Goal: Information Seeking & Learning: Learn about a topic

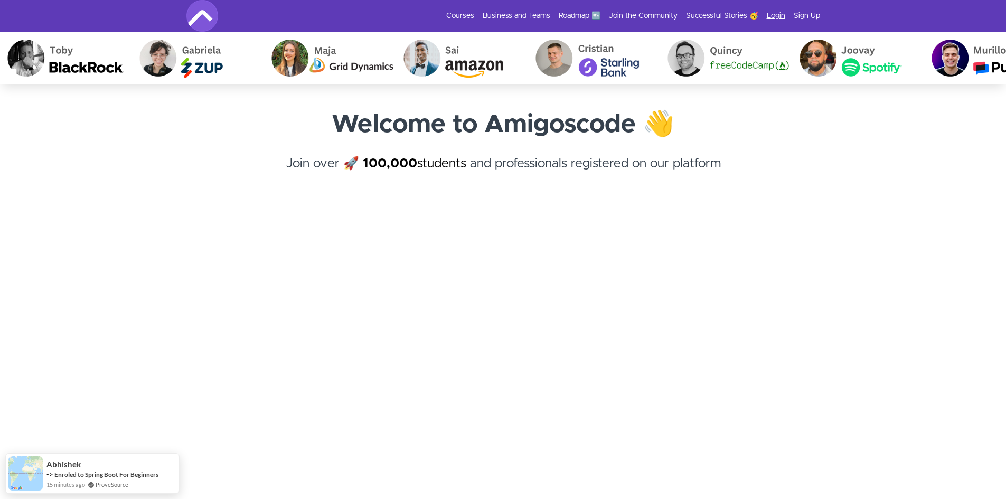
click at [778, 15] on link "Login" at bounding box center [776, 16] width 18 height 11
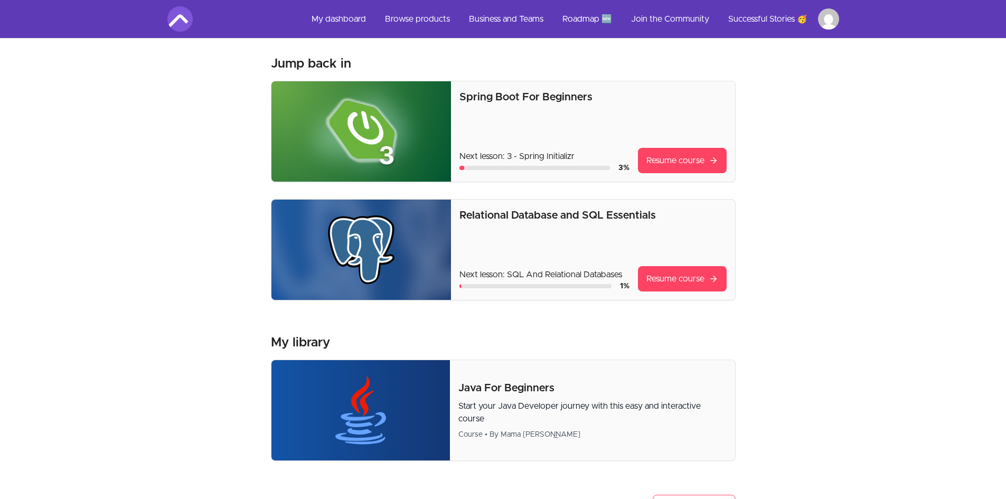
scroll to position [53, 0]
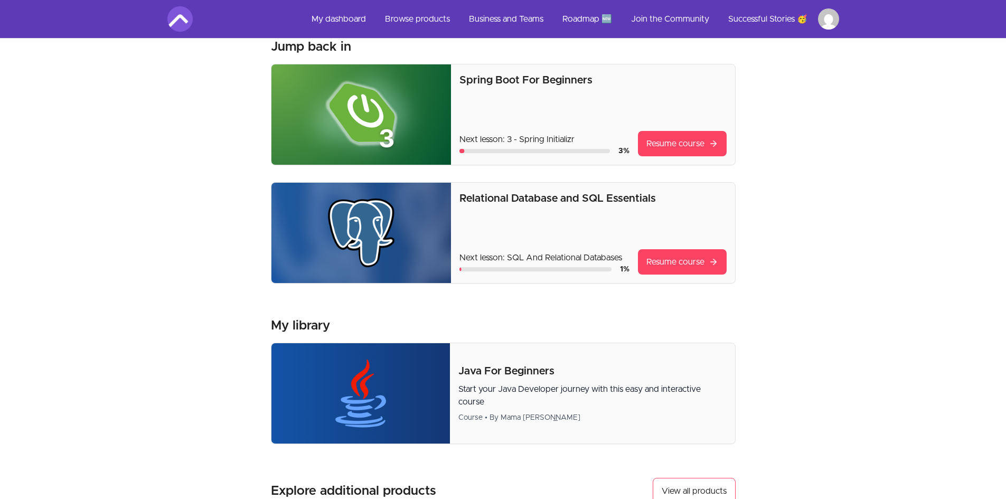
click at [668, 197] on p "Relational Database and SQL Essentials" at bounding box center [592, 198] width 267 height 15
click at [679, 261] on link "Resume course" at bounding box center [682, 261] width 89 height 25
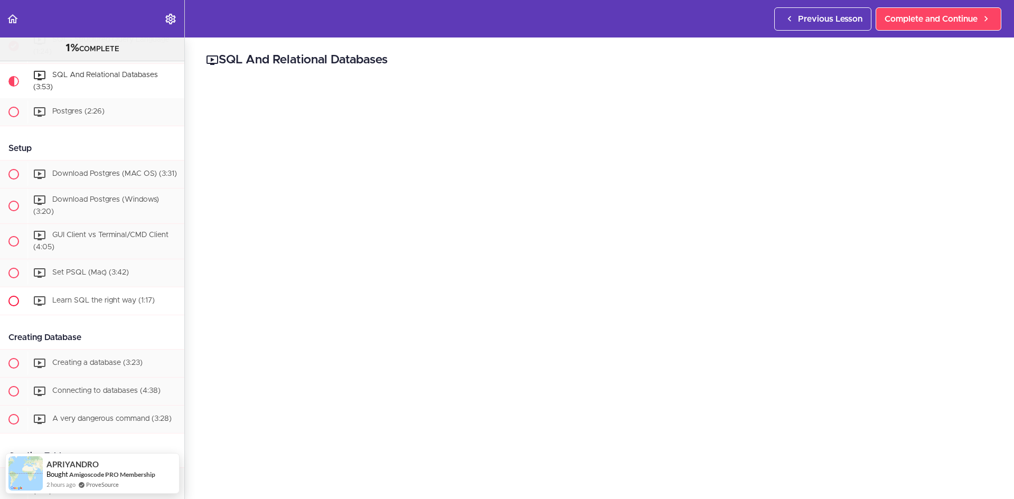
scroll to position [312, 0]
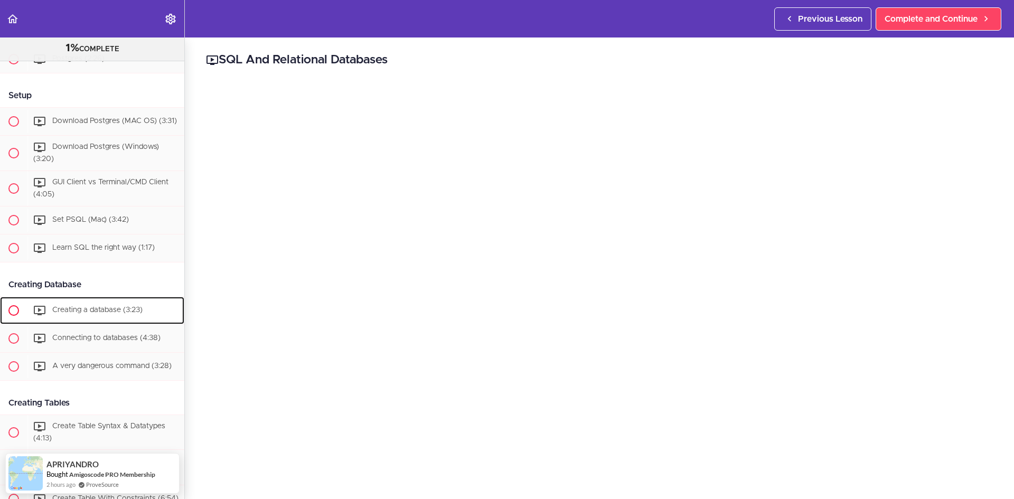
click at [102, 313] on span "Creating a database (3:23)" at bounding box center [97, 309] width 90 height 7
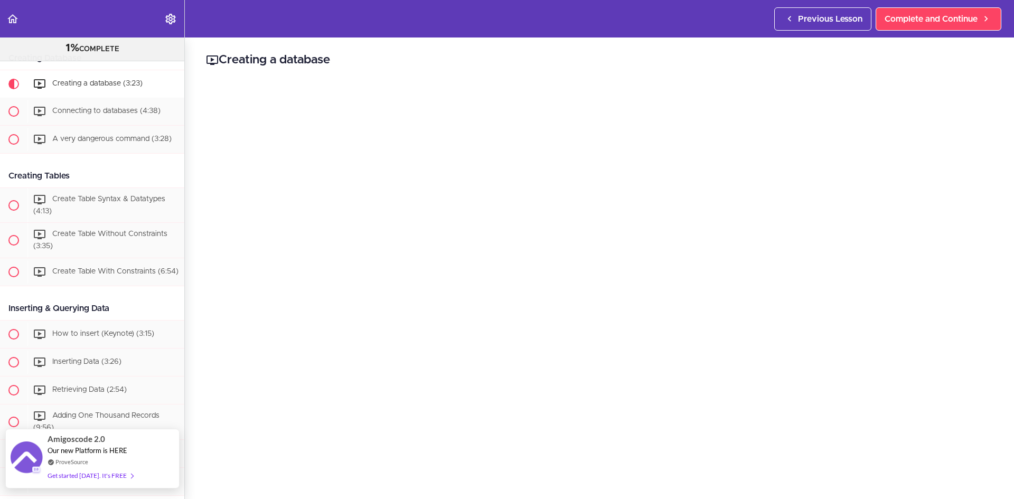
click at [72, 451] on span "Our new Platform is HERE" at bounding box center [88, 450] width 80 height 8
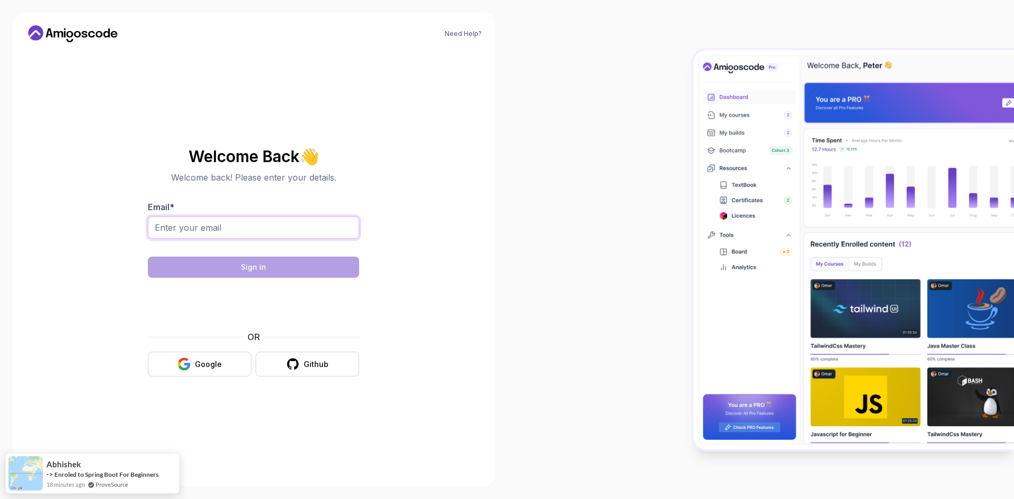
click at [292, 222] on input "Email *" at bounding box center [253, 227] width 211 height 22
type input "saleebl@gmail.com"
click at [242, 267] on body "Need Help? Welcome Back 👋 Welcome back! Please enter your details. Email * sale…" at bounding box center [507, 249] width 1014 height 499
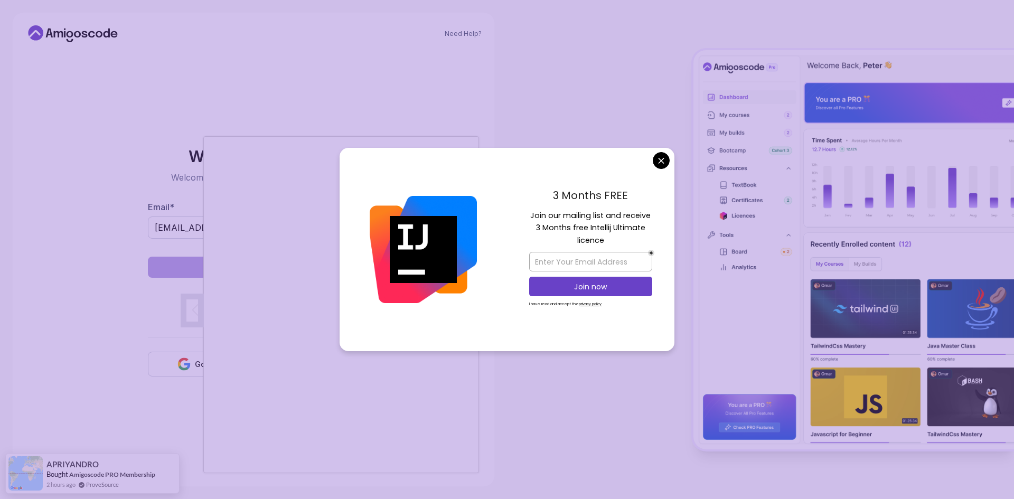
click at [657, 158] on body "Need Help? Welcome Back 👋 Welcome back! Please enter your details. Email * sale…" at bounding box center [507, 249] width 1014 height 499
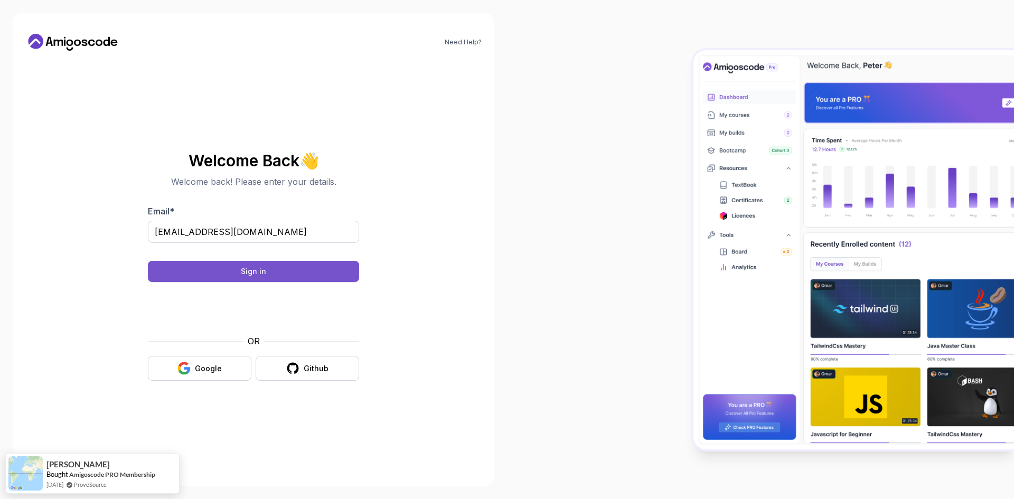
click at [271, 267] on button "Sign in" at bounding box center [253, 271] width 211 height 21
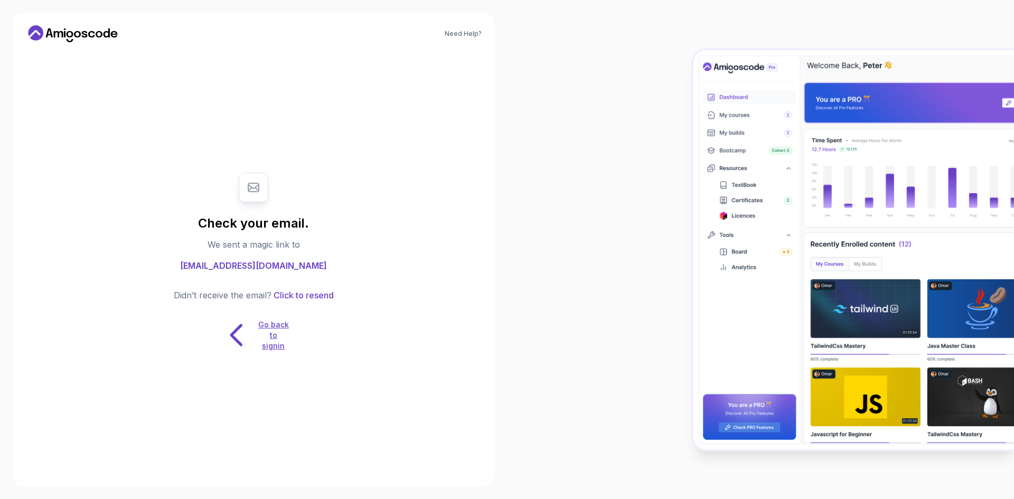
click at [275, 333] on p "Go back to signin" at bounding box center [274, 335] width 32 height 32
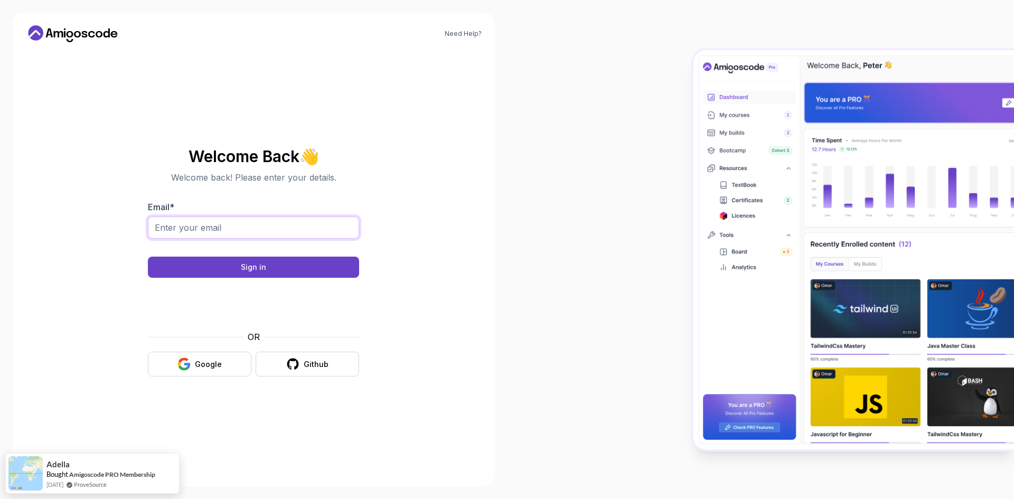
click at [320, 224] on input "Email *" at bounding box center [253, 227] width 211 height 22
type input "saleebl@gmail.com"
click at [282, 267] on button "Sign in" at bounding box center [253, 267] width 211 height 21
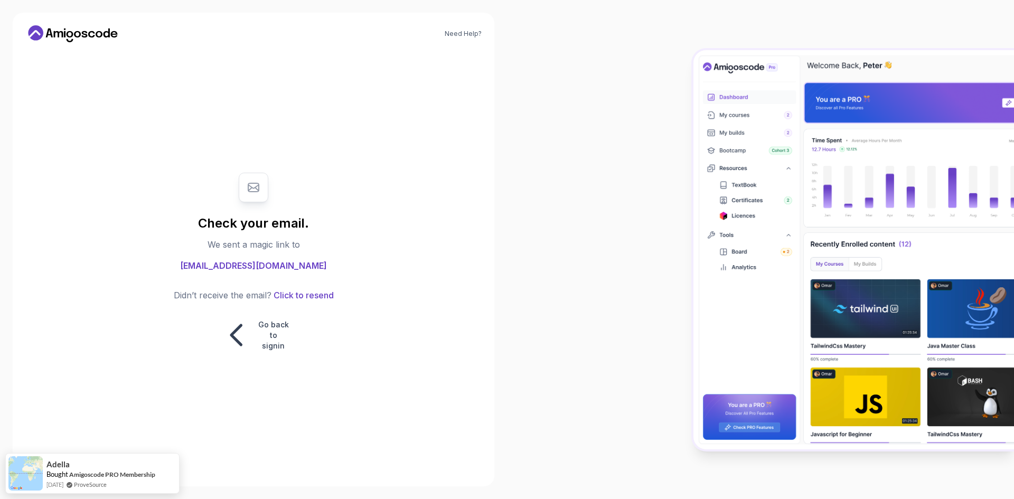
click at [73, 29] on icon at bounding box center [72, 33] width 95 height 17
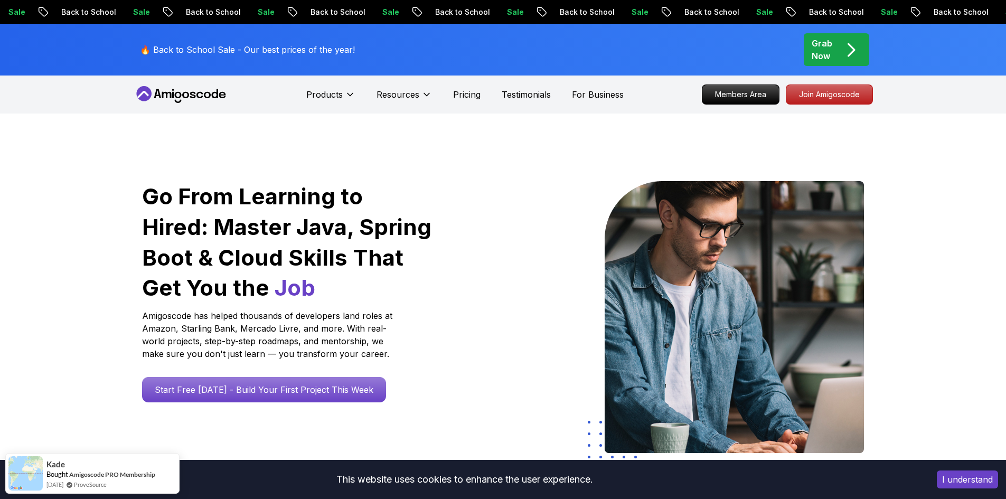
click at [973, 482] on button "I understand" at bounding box center [966, 479] width 61 height 18
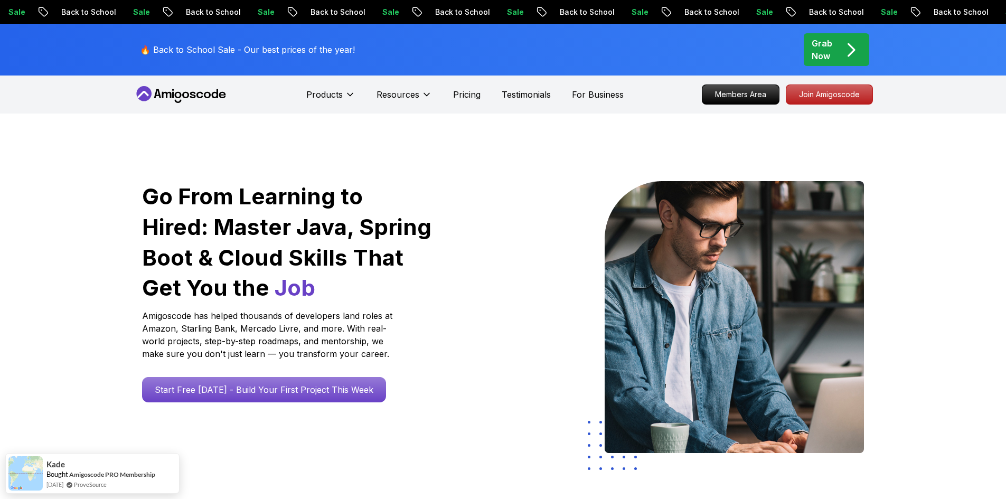
click at [838, 80] on nav "Products Resources Pricing Testimonials For Business Members Area Join Amigosco…" at bounding box center [503, 94] width 739 height 38
click at [826, 96] on p "Join Amigoscode" at bounding box center [829, 95] width 82 height 18
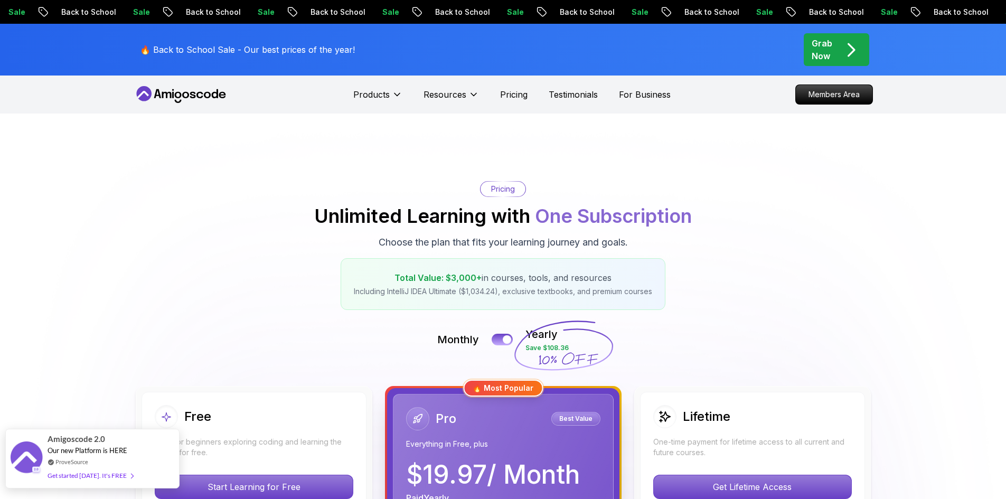
click at [88, 476] on div "Get started today. It's FREE" at bounding box center [91, 475] width 86 height 12
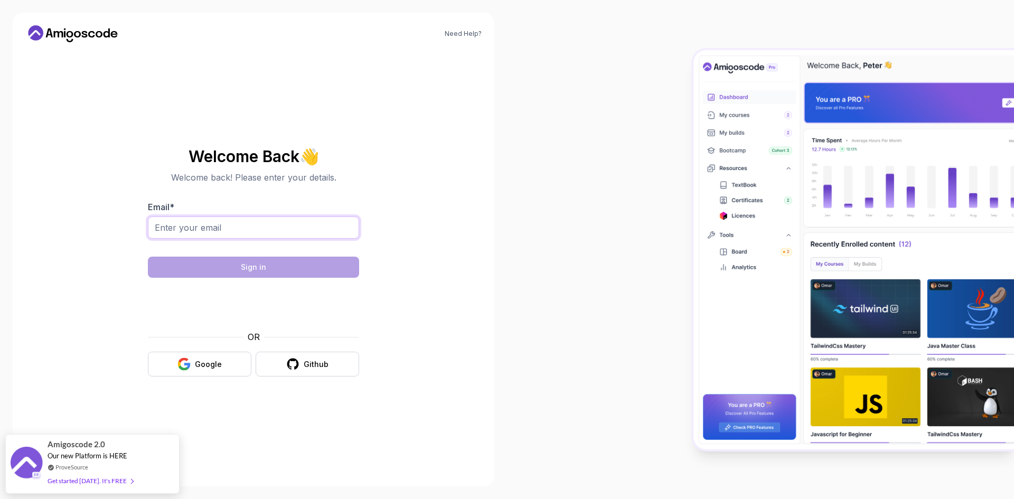
click at [326, 224] on input "Email *" at bounding box center [253, 227] width 211 height 22
type input "[EMAIL_ADDRESS][DOMAIN_NAME]"
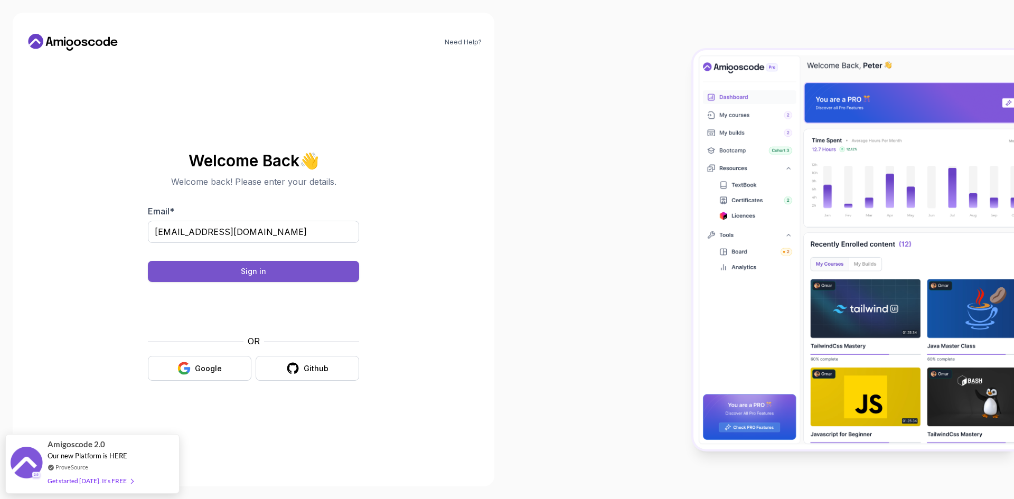
click at [253, 268] on div "Sign in" at bounding box center [253, 271] width 25 height 11
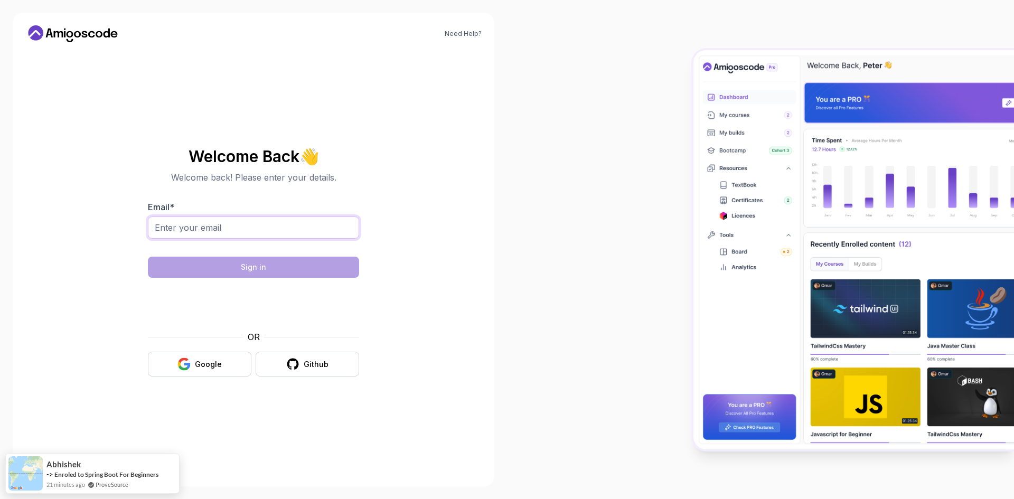
click at [292, 226] on input "Email *" at bounding box center [253, 227] width 211 height 22
type input "saleebl@gmail.com"
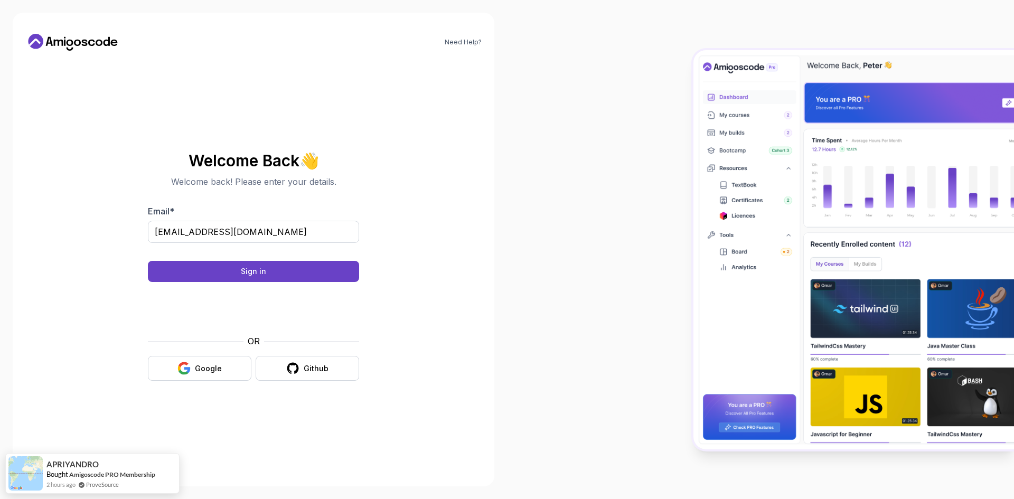
click at [661, 159] on body "Need Help? Welcome Back 👋 Welcome back! Please enter your details. Email * sale…" at bounding box center [507, 249] width 1014 height 499
click at [247, 271] on div "Sign in" at bounding box center [253, 271] width 25 height 11
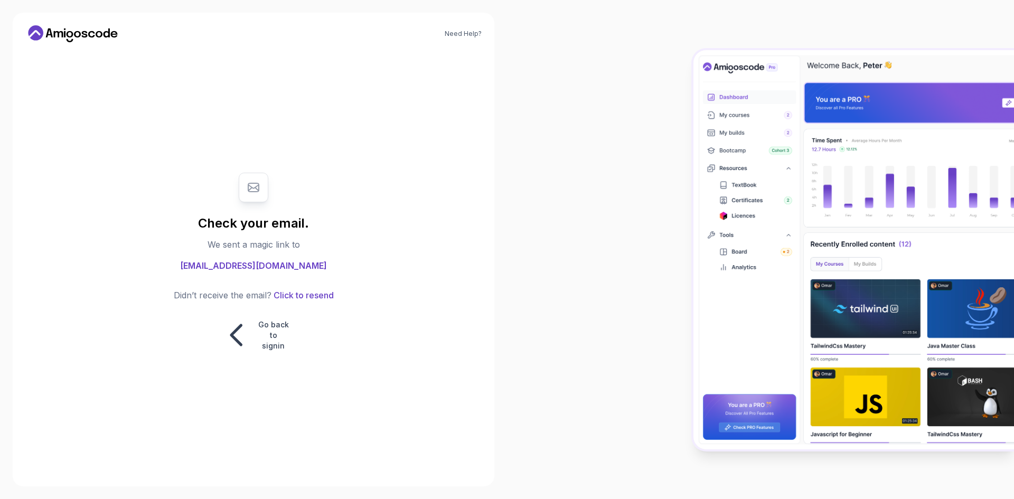
click at [599, 197] on div at bounding box center [760, 249] width 507 height 499
click at [269, 340] on p "Go back to signin" at bounding box center [274, 335] width 32 height 32
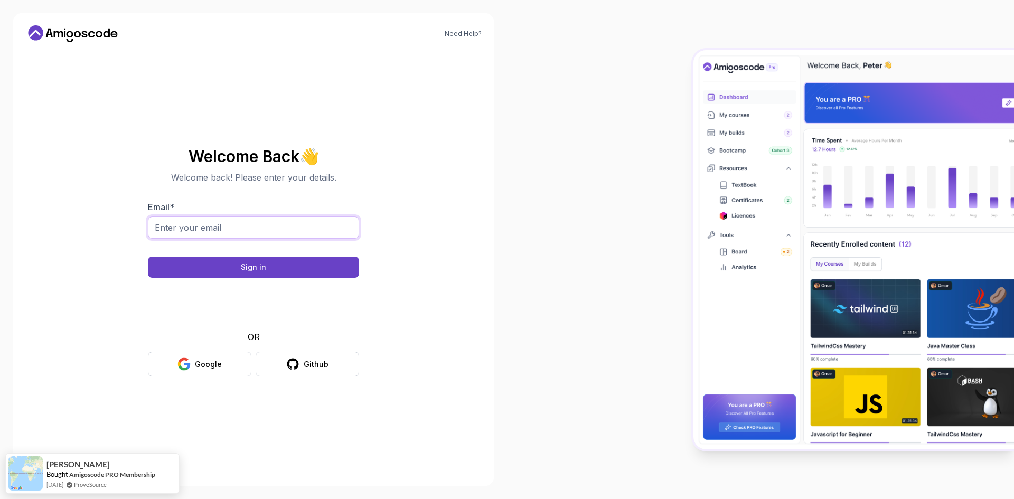
click at [241, 224] on input "Email *" at bounding box center [253, 227] width 211 height 22
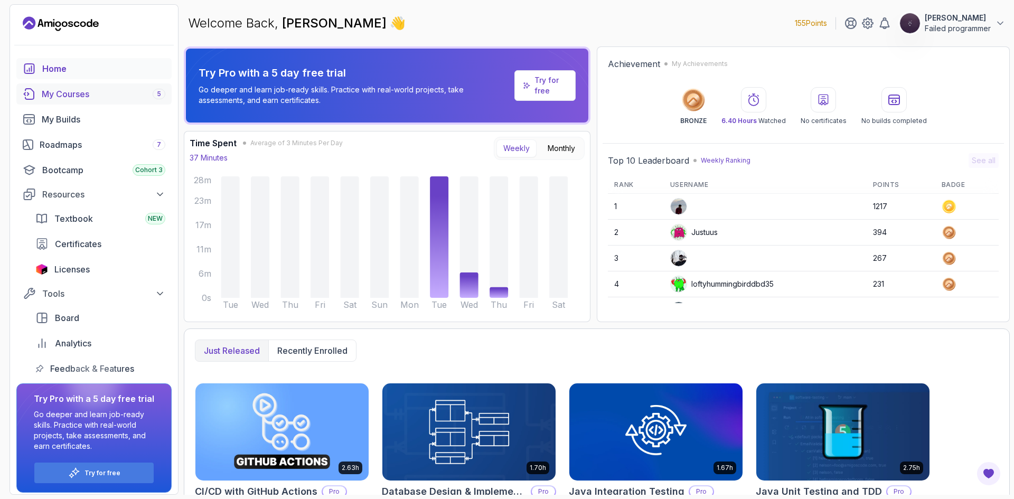
click at [80, 87] on link "My Courses 5" at bounding box center [93, 93] width 155 height 21
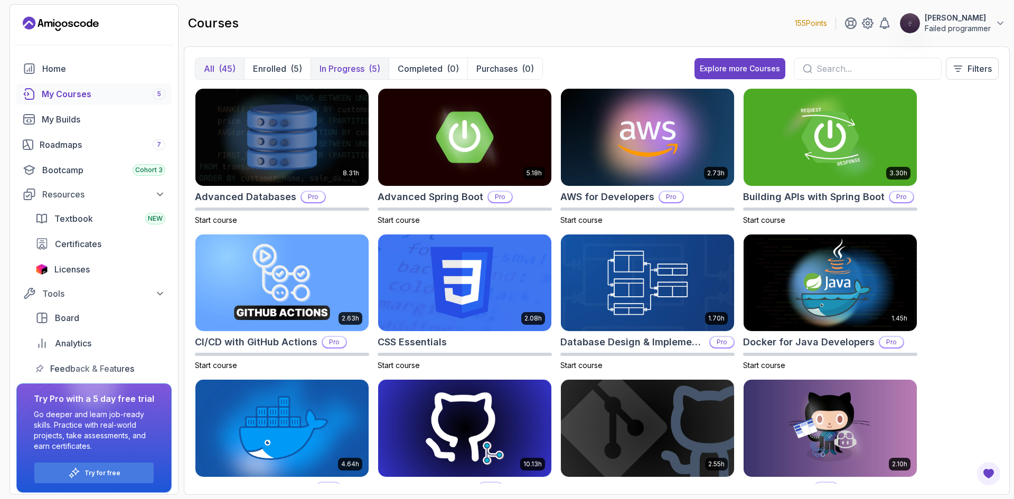
click at [358, 62] on p "In Progress" at bounding box center [341, 68] width 45 height 13
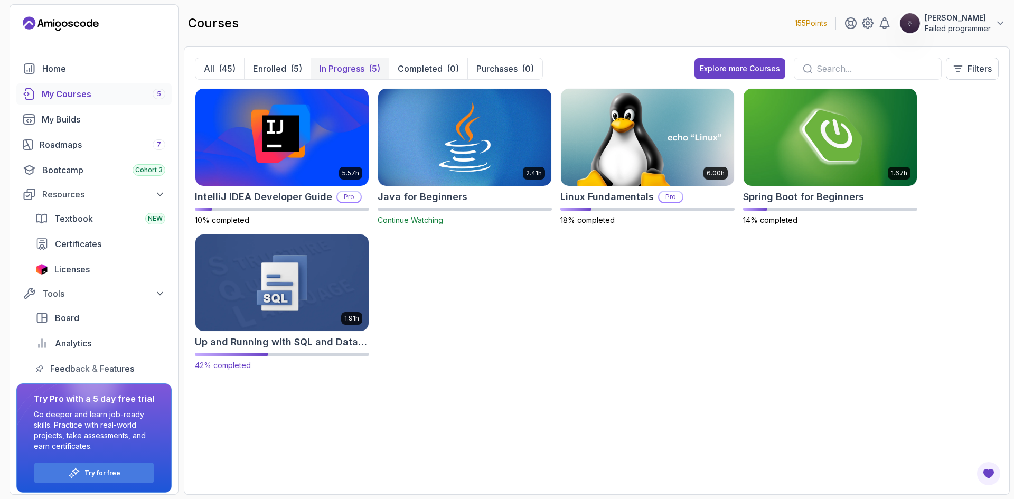
click at [327, 282] on img at bounding box center [282, 283] width 182 height 102
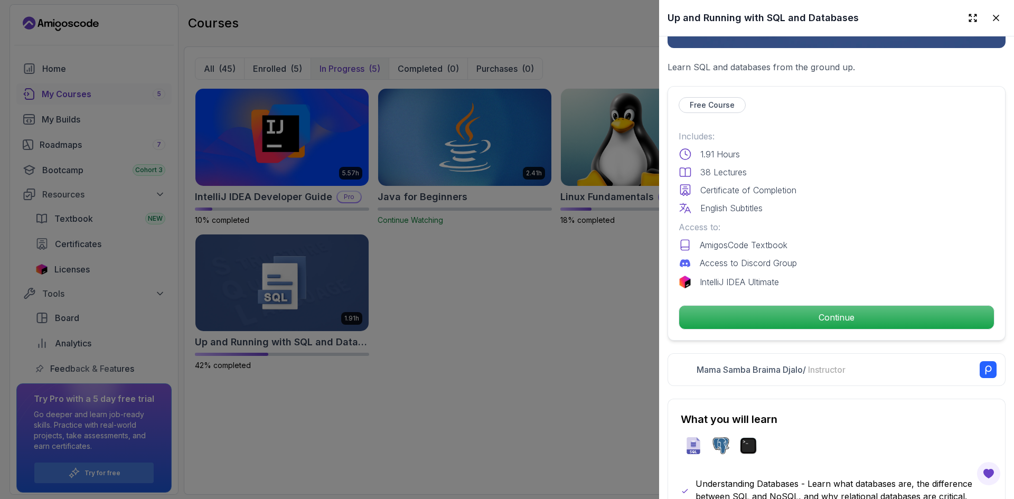
scroll to position [211, 0]
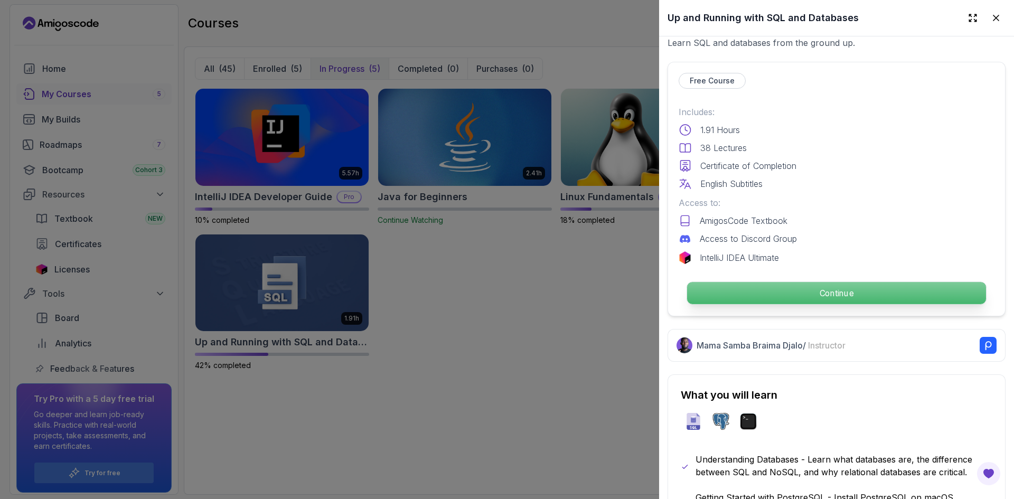
click at [824, 291] on p "Continue" at bounding box center [836, 293] width 299 height 22
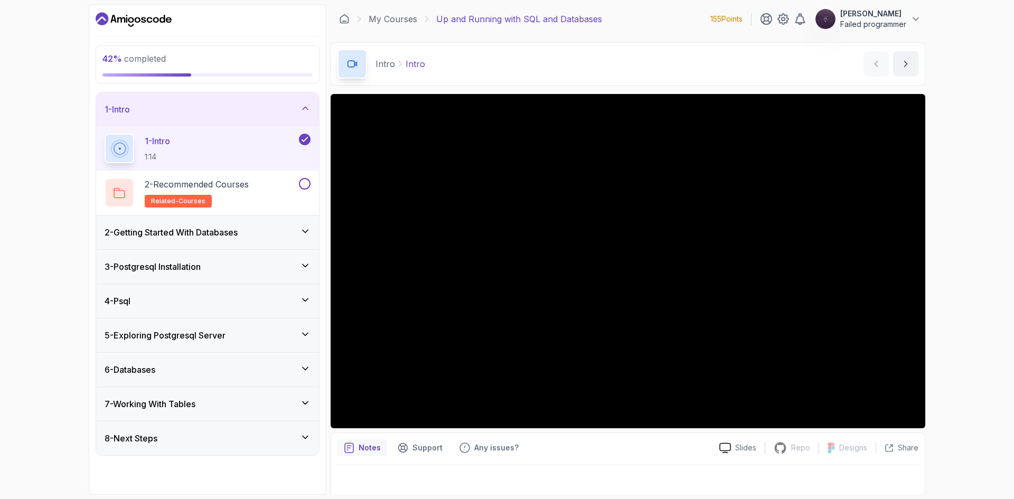
click at [201, 335] on h3 "5 - Exploring Postgresql Server" at bounding box center [165, 335] width 121 height 13
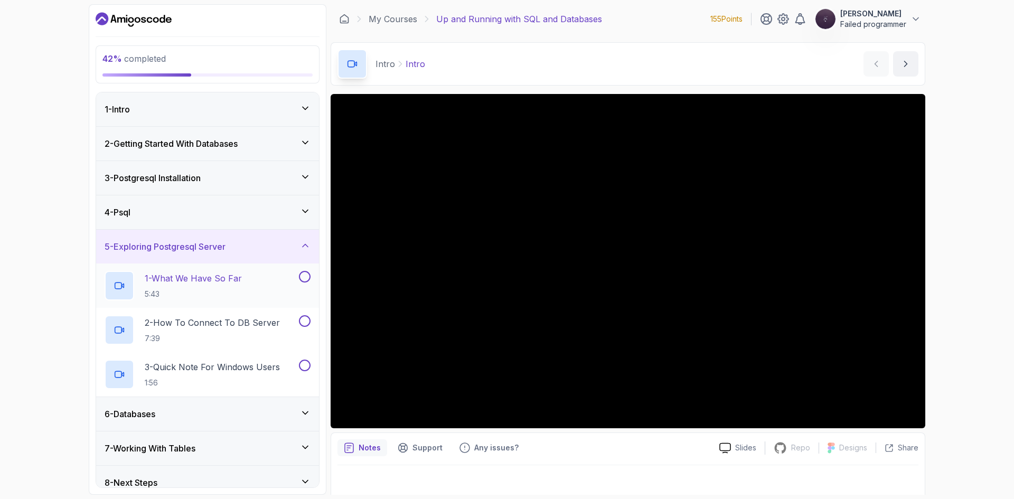
click at [203, 279] on p "1 - What We Have So Far" at bounding box center [193, 278] width 97 height 13
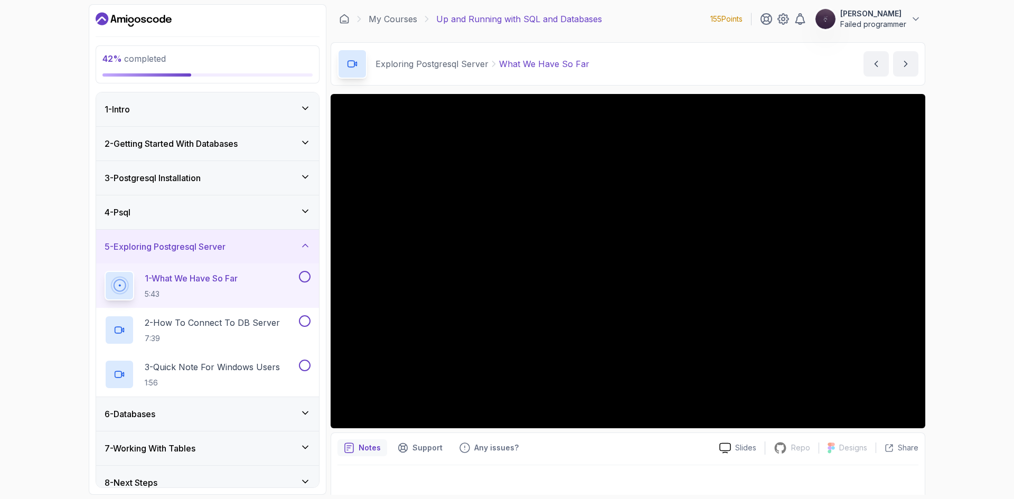
click at [939, 261] on div "42 % completed 1 - Intro 2 - Getting Started With Databases 3 - Postgresql Inst…" at bounding box center [507, 249] width 1014 height 499
click at [938, 261] on div "42 % completed 1 - Intro 2 - Getting Started With Databases 3 - Postgresql Inst…" at bounding box center [507, 249] width 1014 height 499
click at [958, 253] on div "42 % completed 1 - Intro 2 - Getting Started With Databases 3 - Postgresql Inst…" at bounding box center [507, 249] width 1014 height 499
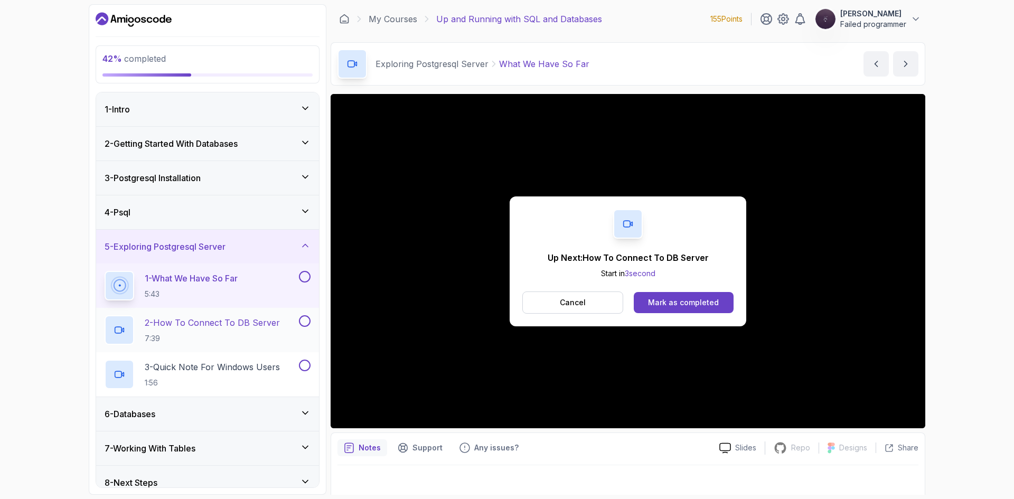
click at [224, 328] on p "2 - How To Connect To DB Server" at bounding box center [212, 322] width 135 height 13
